Goal: Task Accomplishment & Management: Complete application form

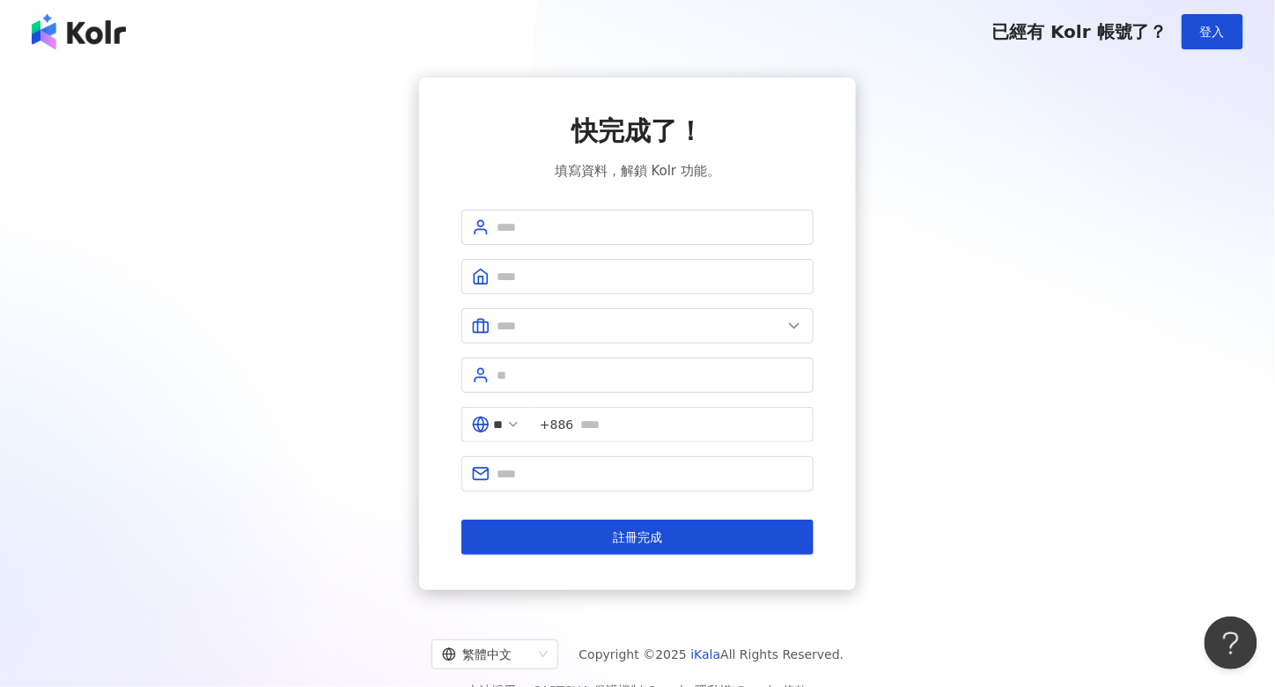
click at [104, 29] on img at bounding box center [79, 31] width 94 height 35
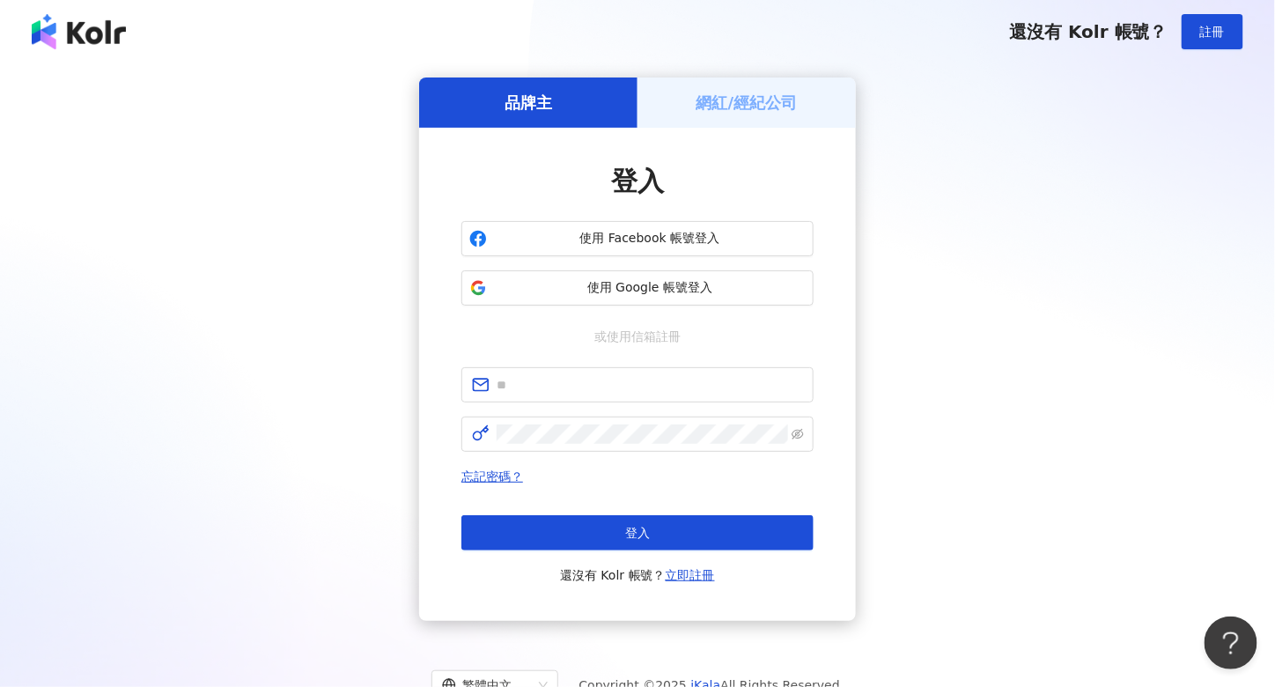
click at [91, 20] on img at bounding box center [79, 31] width 94 height 35
